Goal: Obtain resource: Download file/media

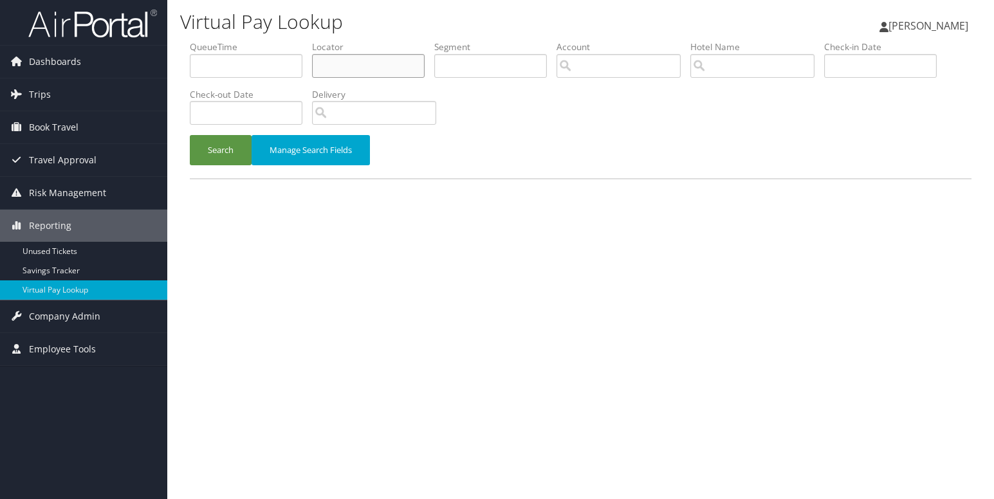
click at [323, 69] on input "text" at bounding box center [368, 66] width 113 height 24
paste input "CGNEWU"
type input "CGNEWU"
click at [221, 158] on button "Search" at bounding box center [221, 150] width 62 height 30
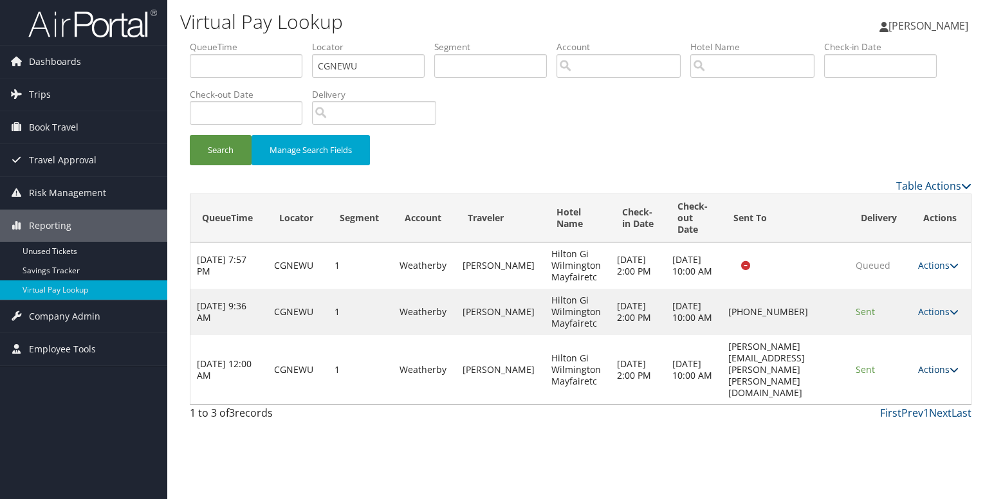
click at [949, 363] on link "Actions" at bounding box center [938, 369] width 41 height 12
click at [888, 392] on link "Logs" at bounding box center [915, 399] width 81 height 22
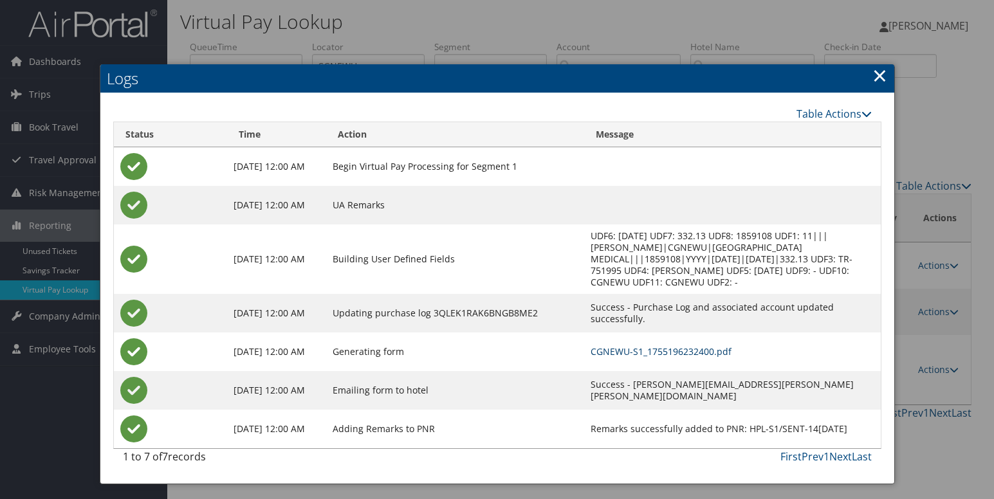
click at [590, 352] on link "CGNEWU-S1_1755196232400.pdf" at bounding box center [660, 351] width 141 height 12
